Goal: Information Seeking & Learning: Learn about a topic

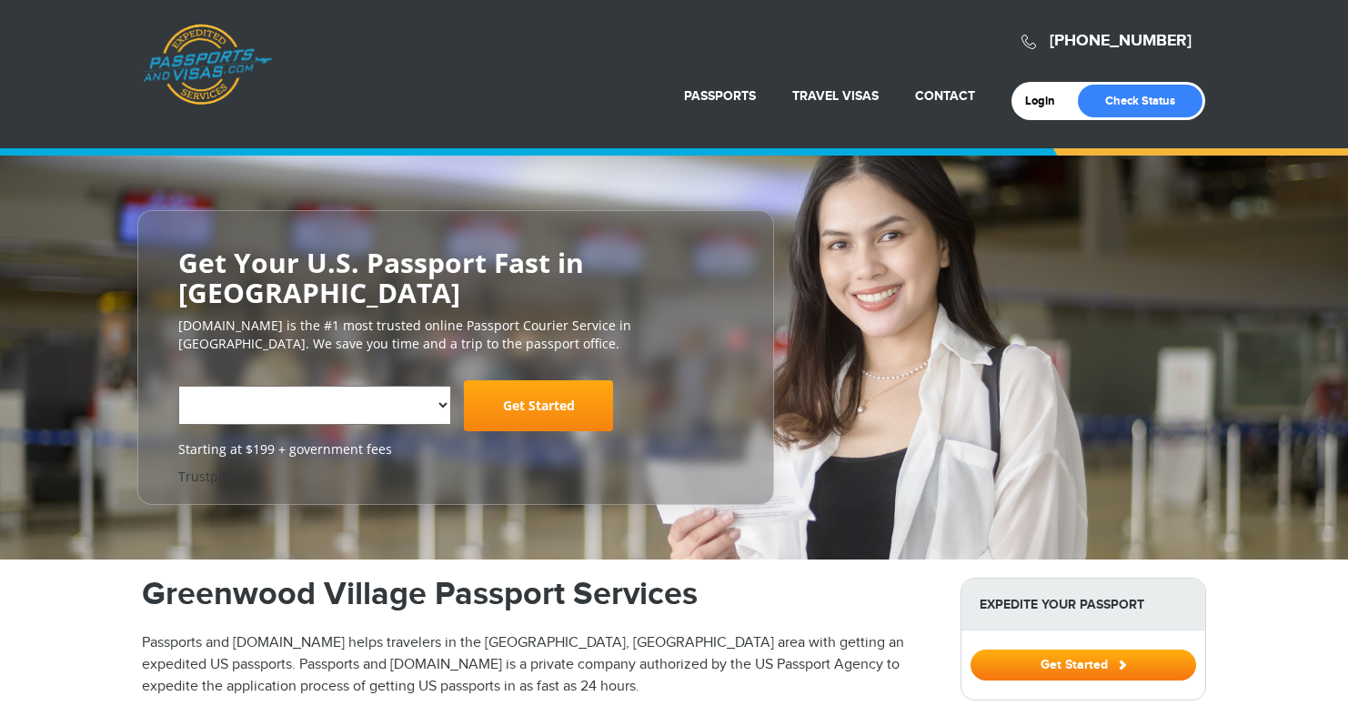
select select "**********"
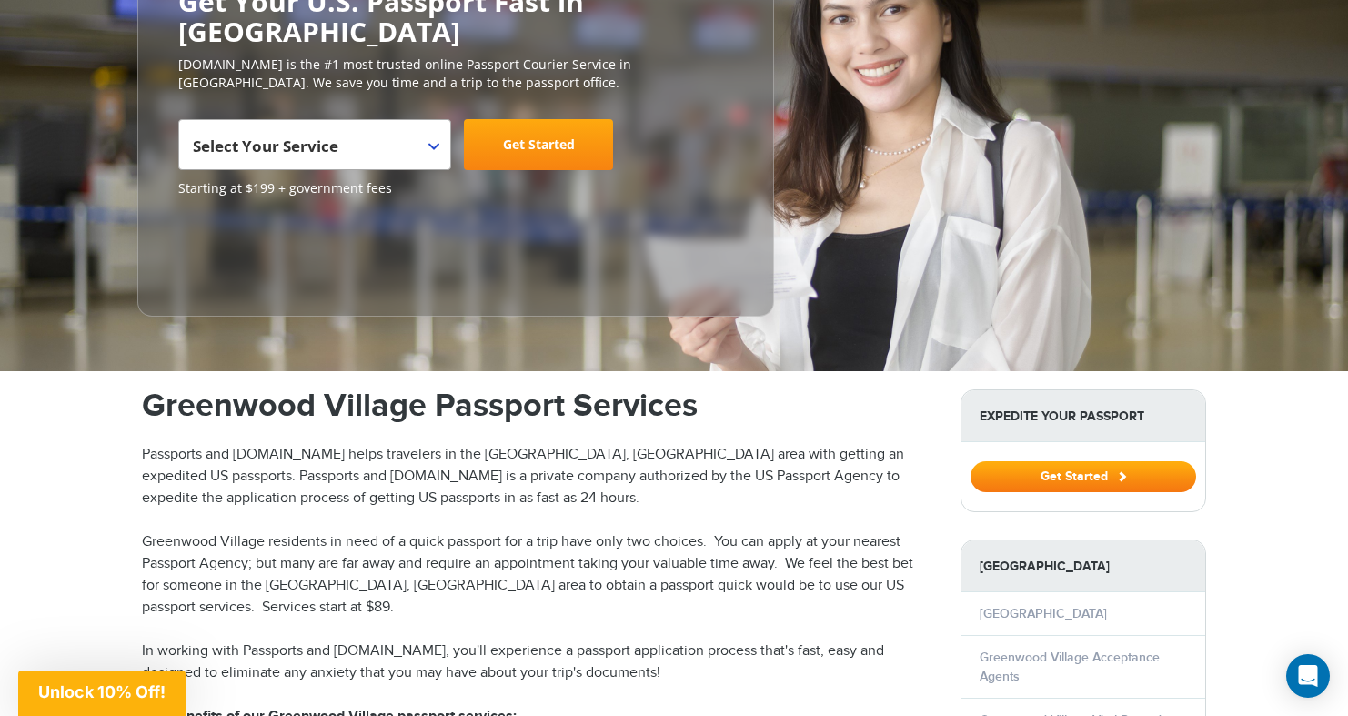
scroll to position [269, 0]
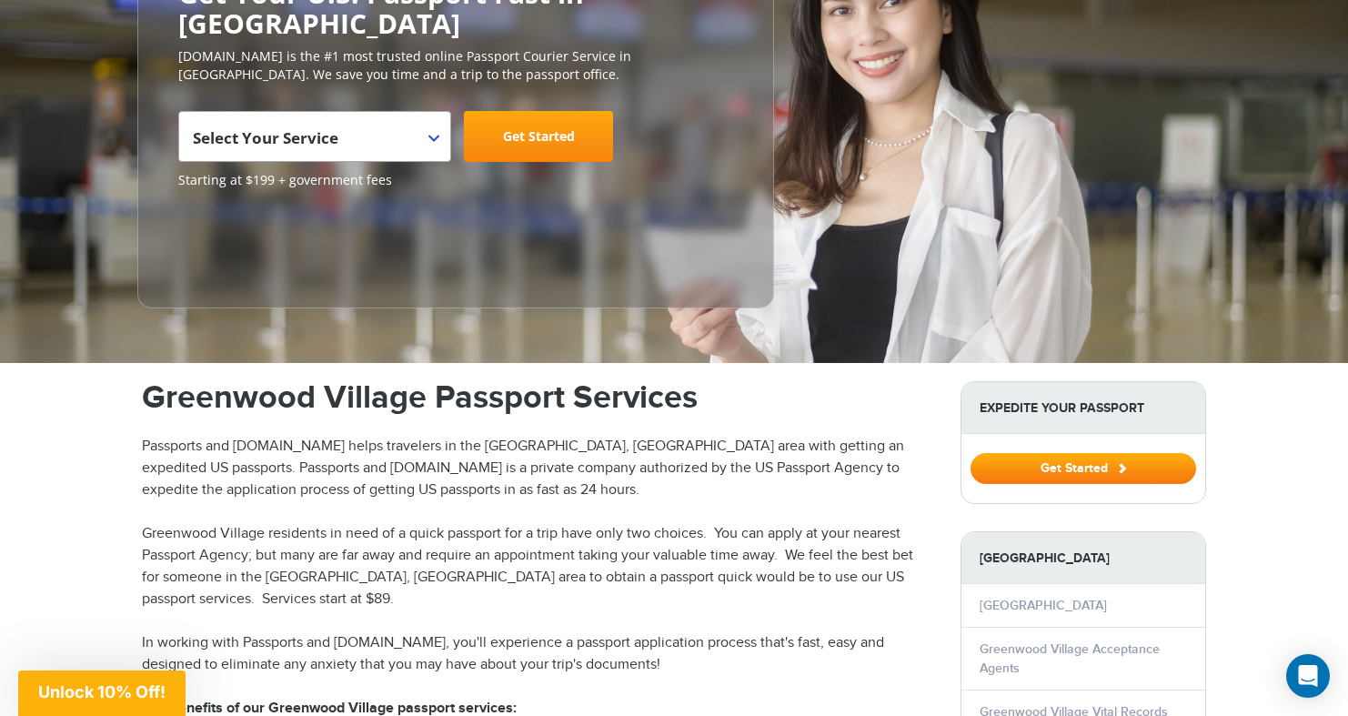
click at [282, 455] on p "Passports and [DOMAIN_NAME] helps travelers in the [GEOGRAPHIC_DATA], [GEOGRAPH…" at bounding box center [538, 469] width 792 height 66
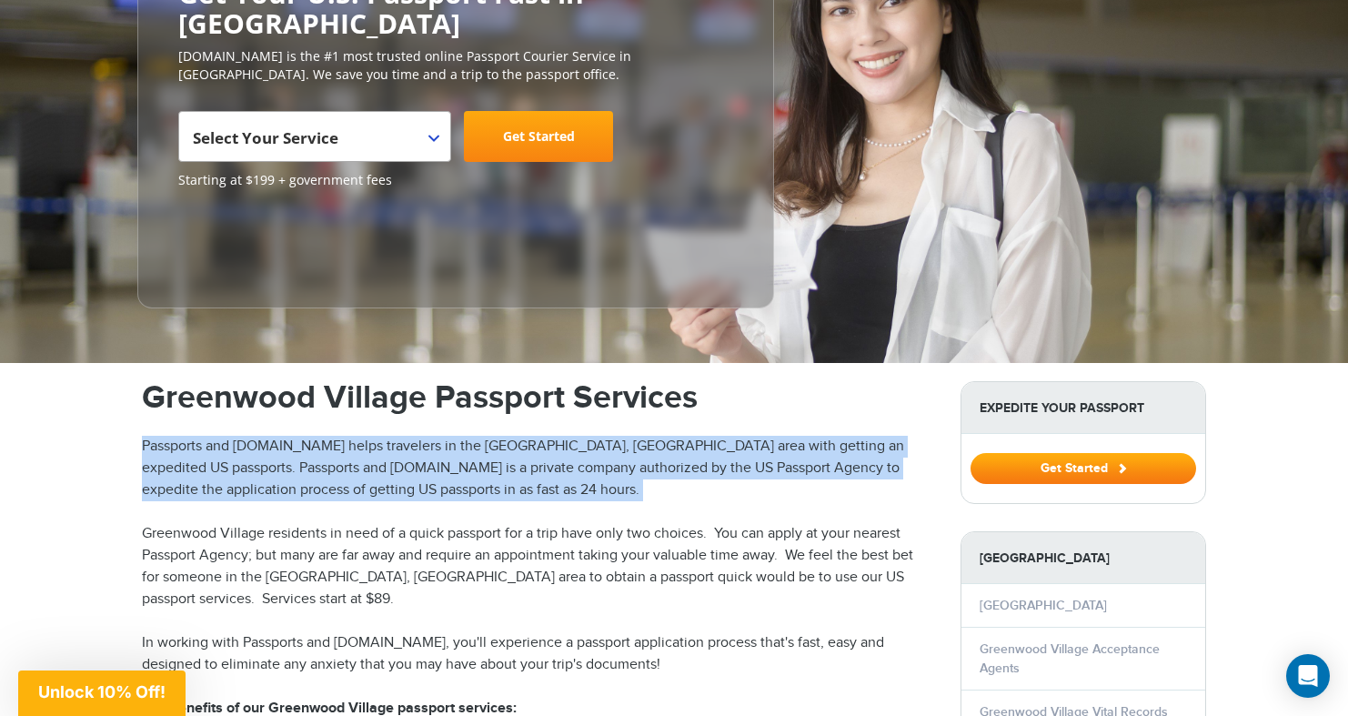
click at [282, 455] on p "Passports and [DOMAIN_NAME] helps travelers in the [GEOGRAPHIC_DATA], [GEOGRAPH…" at bounding box center [538, 469] width 792 height 66
click at [247, 459] on p "Passports and [DOMAIN_NAME] helps travelers in the [GEOGRAPHIC_DATA], [GEOGRAPH…" at bounding box center [538, 469] width 792 height 66
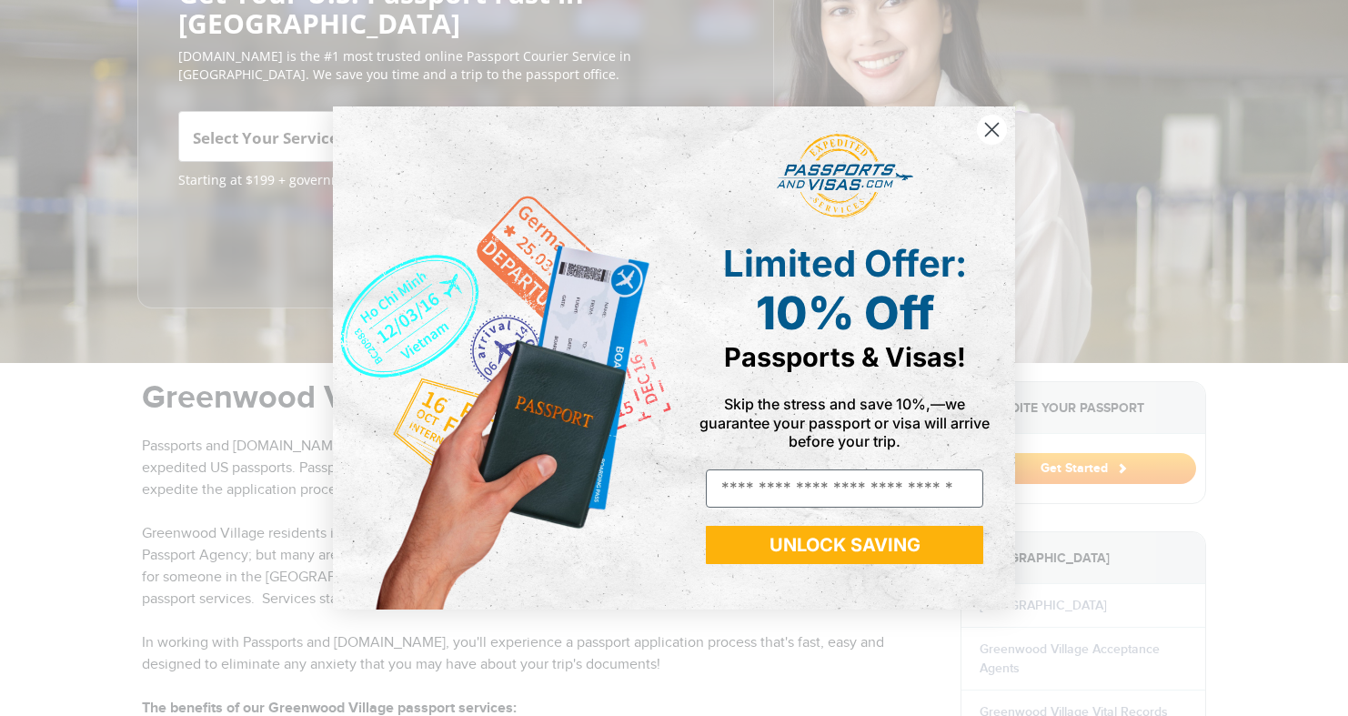
click at [985, 127] on circle "Close dialog" at bounding box center [992, 130] width 30 height 30
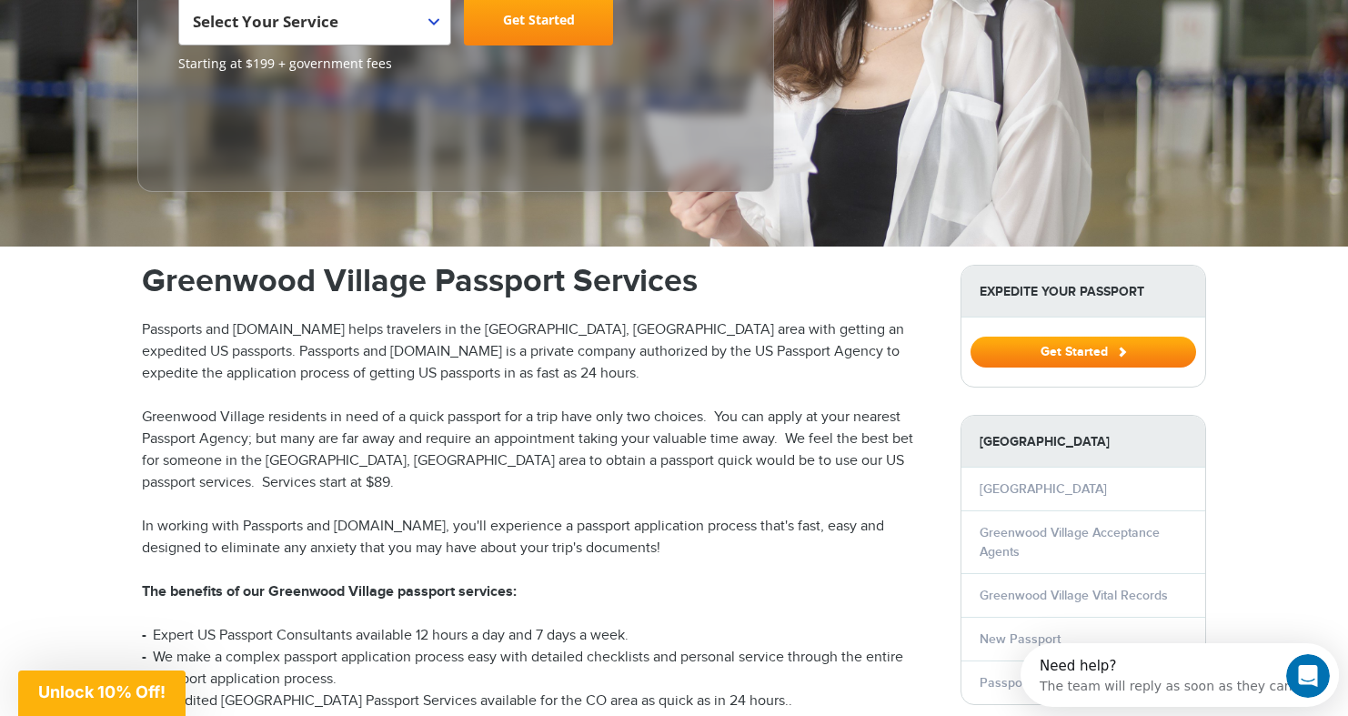
scroll to position [406, 0]
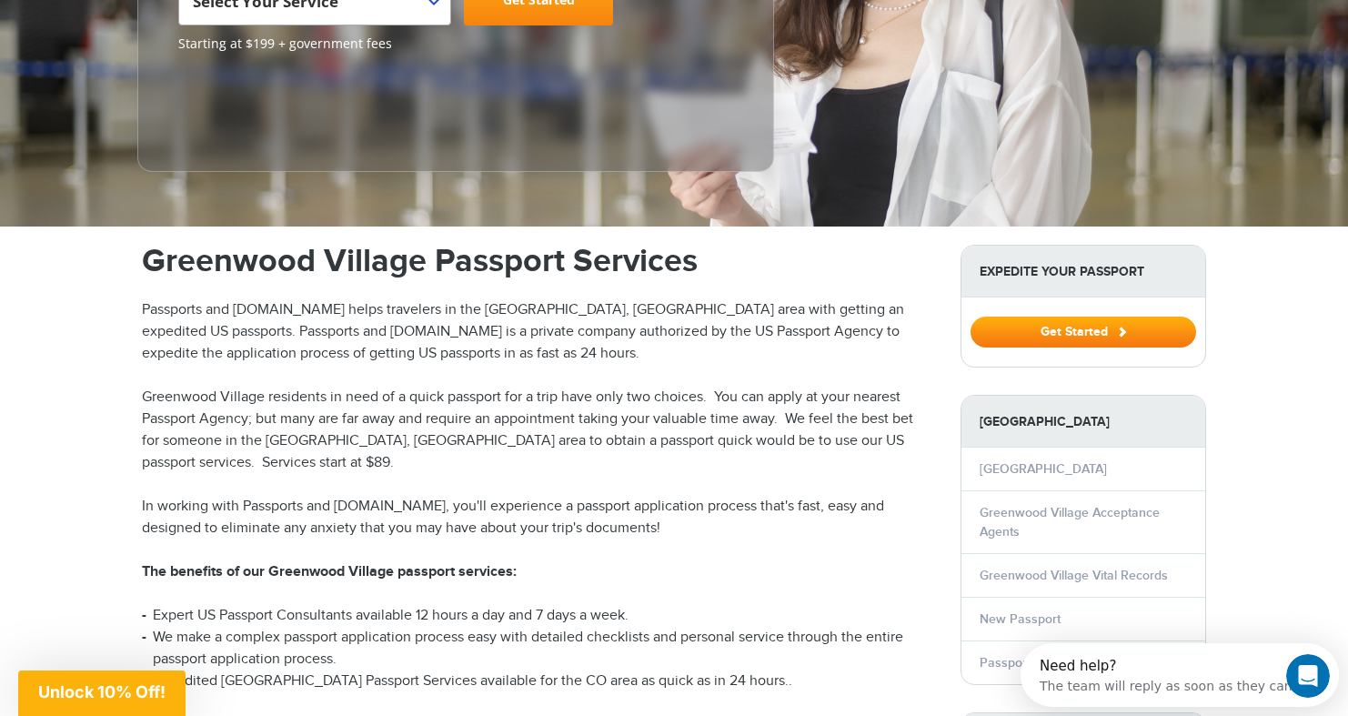
click at [394, 405] on p "Greenwood Village residents in need of a quick passport for a trip have only tw…" at bounding box center [538, 430] width 792 height 87
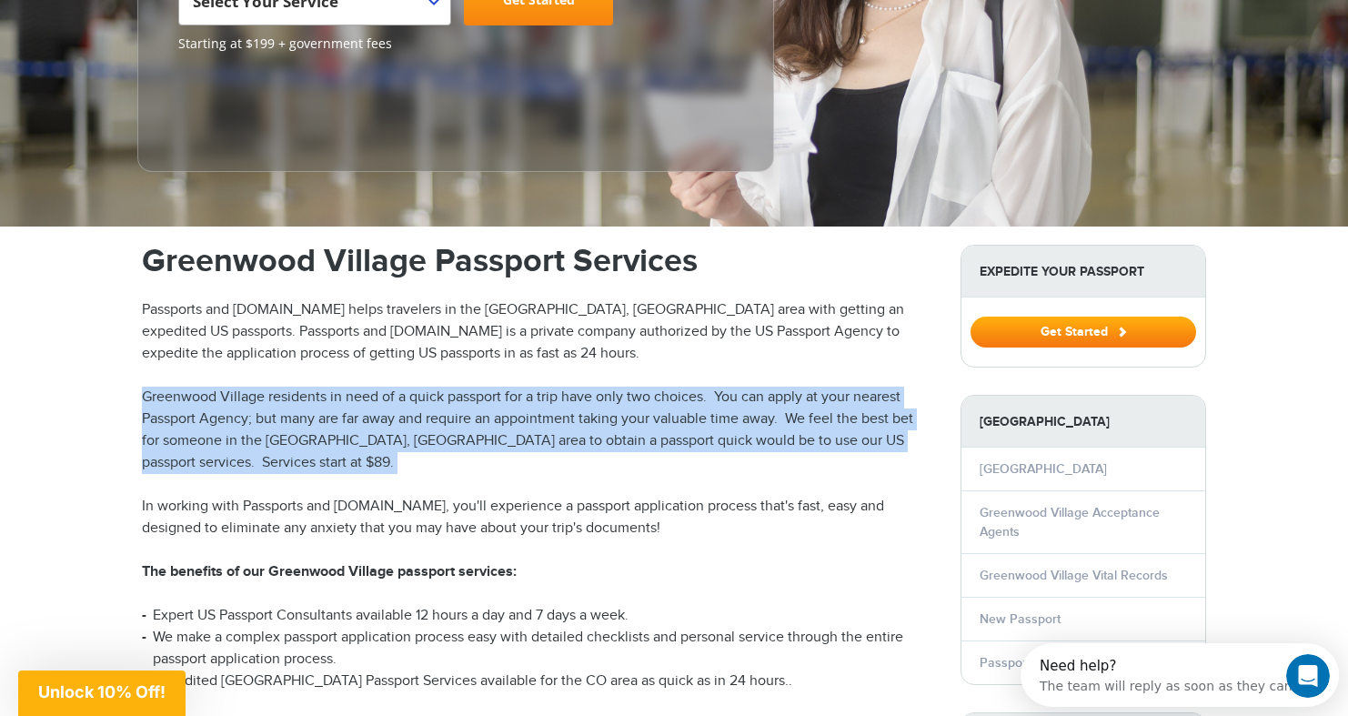
click at [394, 405] on p "Greenwood Village residents in need of a quick passport for a trip have only tw…" at bounding box center [538, 430] width 792 height 87
click at [361, 405] on p "Greenwood Village residents in need of a quick passport for a trip have only tw…" at bounding box center [538, 430] width 792 height 87
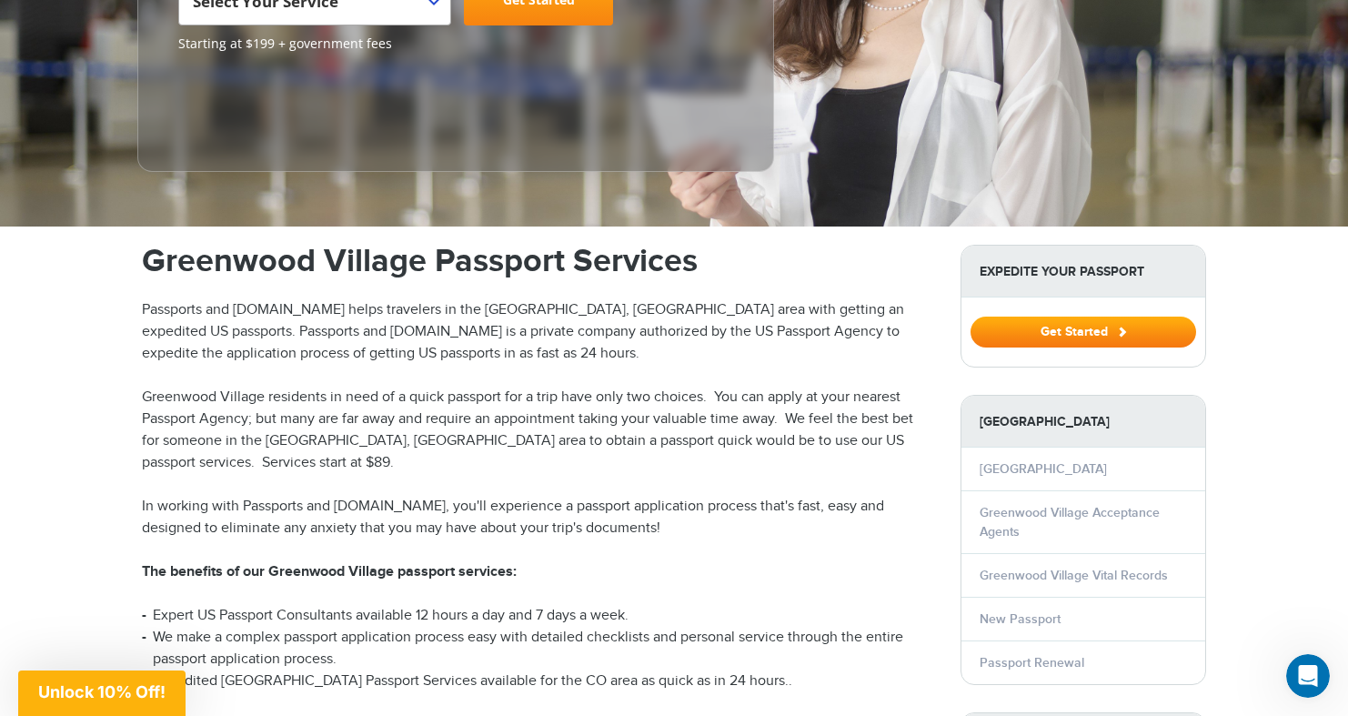
click at [361, 405] on p "Greenwood Village residents in need of a quick passport for a trip have only tw…" at bounding box center [538, 430] width 792 height 87
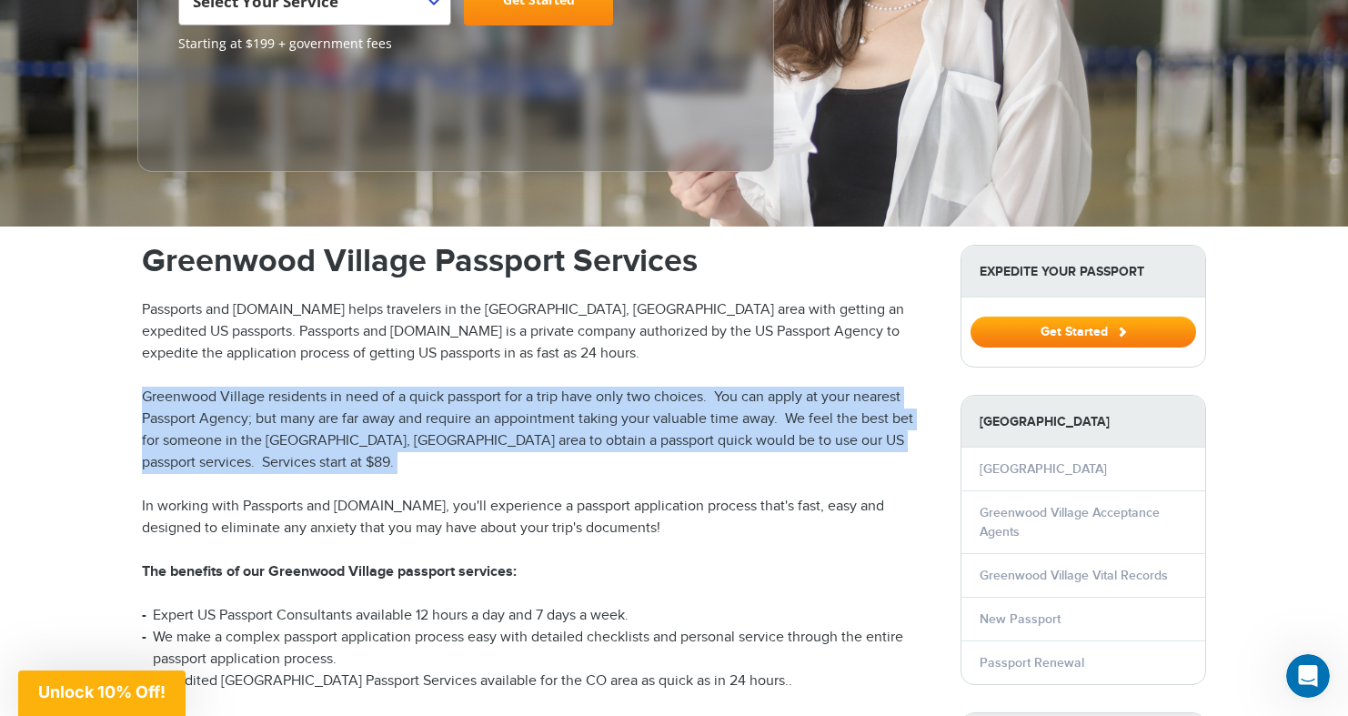
click at [361, 405] on p "Greenwood Village residents in need of a quick passport for a trip have only tw…" at bounding box center [538, 430] width 792 height 87
click at [355, 405] on p "Greenwood Village residents in need of a quick passport for a trip have only tw…" at bounding box center [538, 430] width 792 height 87
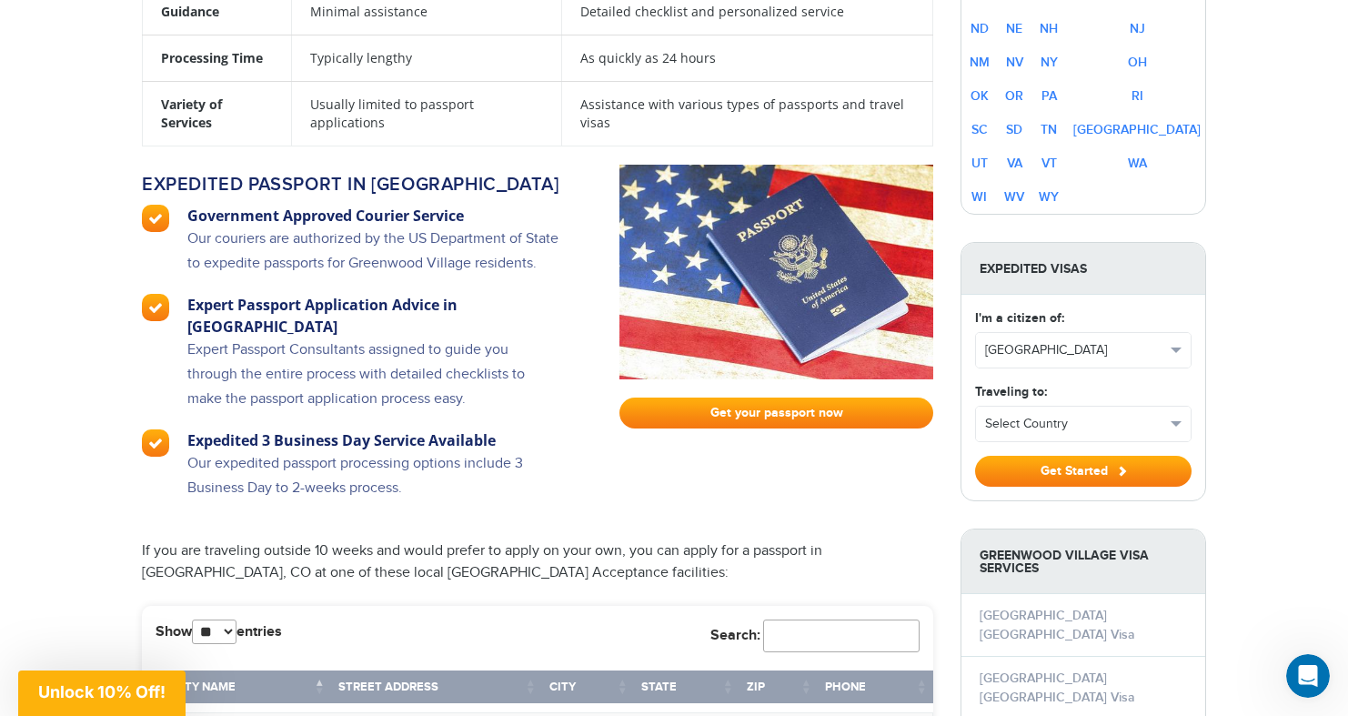
scroll to position [2093, 0]
